Goal: Task Accomplishment & Management: Use online tool/utility

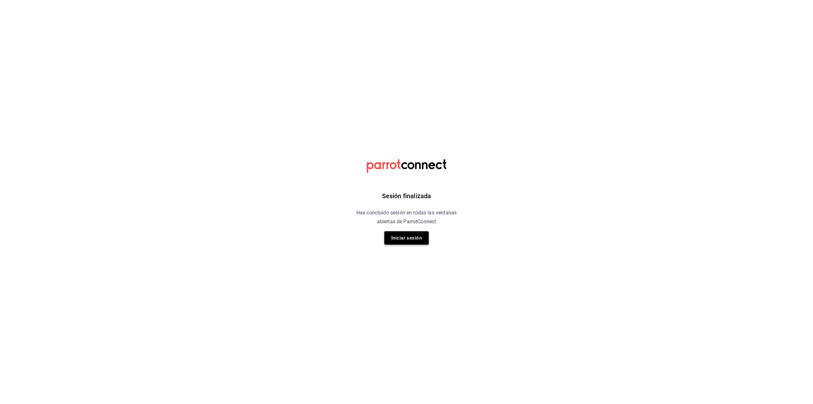
click at [414, 237] on button "Iniciar sesión" at bounding box center [406, 237] width 44 height 13
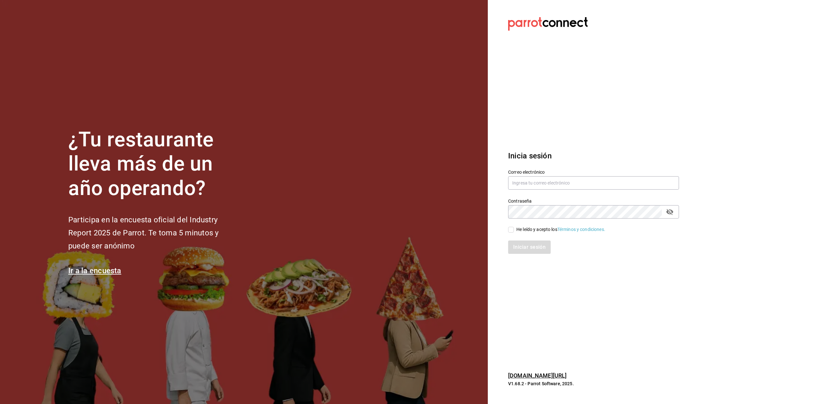
click at [541, 172] on label "Correo electrónico" at bounding box center [593, 171] width 171 height 4
click at [541, 179] on input "text" at bounding box center [593, 182] width 171 height 13
type input "multiuser@adamanta.com"
click at [547, 228] on div "He leído y acepto los Términos y condiciones." at bounding box center [561, 229] width 89 height 7
click at [514, 228] on input "He leído y acepto los Términos y condiciones." at bounding box center [511, 230] width 6 height 6
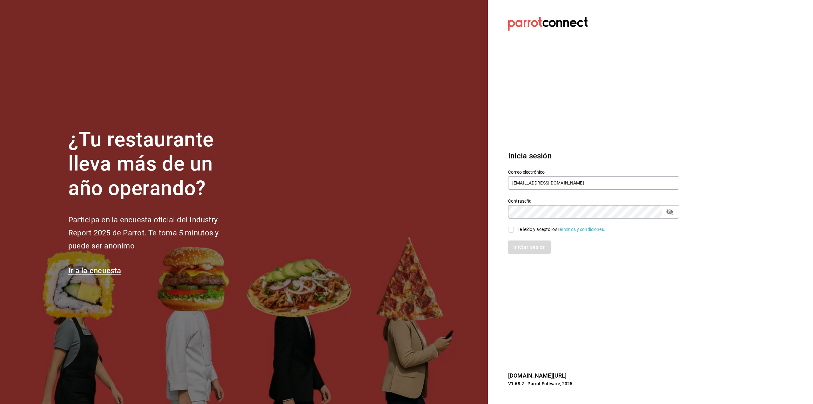
checkbox input "true"
click at [669, 211] on icon "passwordField" at bounding box center [670, 212] width 7 height 6
click at [669, 211] on icon "passwordField" at bounding box center [670, 211] width 7 height 5
click at [516, 251] on button "Iniciar sesión" at bounding box center [529, 246] width 43 height 13
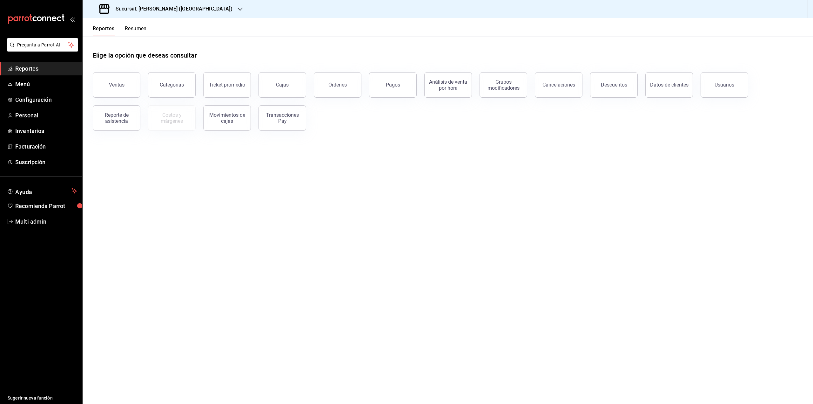
click at [160, 10] on h3 "Sucursal: [PERSON_NAME] ([GEOGRAPHIC_DATA])" at bounding box center [172, 9] width 122 height 8
click at [145, 46] on div "Adamanta (Satelite)" at bounding box center [130, 42] width 95 height 14
click at [138, 30] on button "Resumen" at bounding box center [136, 30] width 22 height 11
